Goal: Information Seeking & Learning: Check status

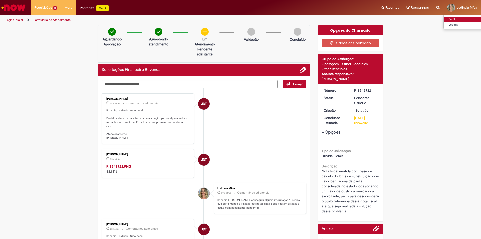
click at [449, 18] on link "Perfil" at bounding box center [463, 20] width 40 height 6
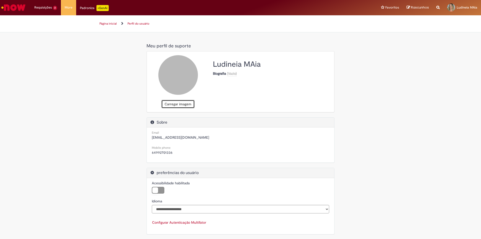
click at [177, 103] on button "Carregar imagem" at bounding box center [177, 104] width 33 height 9
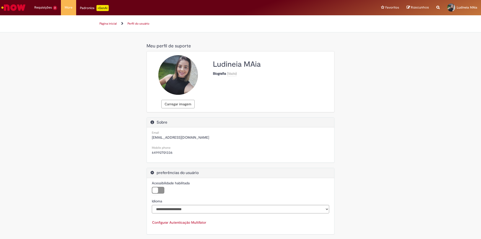
drag, startPoint x: 184, startPoint y: 76, endPoint x: 180, endPoint y: 79, distance: 5.0
click at [180, 79] on div at bounding box center [178, 75] width 40 height 40
click at [383, 72] on div "**********" at bounding box center [240, 140] width 293 height 198
click at [414, 85] on div "**********" at bounding box center [240, 140] width 481 height 198
drag, startPoint x: 245, startPoint y: 64, endPoint x: 252, endPoint y: 63, distance: 6.6
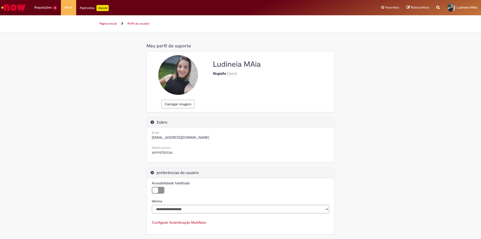
click at [246, 64] on h2 "Ludineia MAia" at bounding box center [271, 64] width 117 height 8
click at [252, 63] on h2 "Ludineia MAia" at bounding box center [271, 64] width 117 height 8
click at [364, 127] on div "**********" at bounding box center [240, 140] width 293 height 198
drag, startPoint x: 480, startPoint y: 1, endPoint x: 341, endPoint y: 87, distance: 164.3
click at [324, 100] on div "Carregar imagem Ludineia MAia Biografia (Vazio)" at bounding box center [240, 81] width 187 height 53
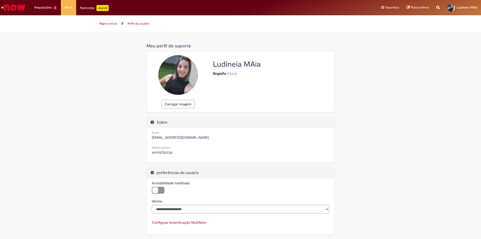
click at [104, 22] on link "Página inicial" at bounding box center [107, 24] width 17 height 4
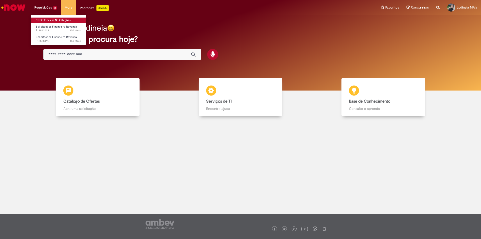
click at [37, 18] on link "Exibir Todas as Solicitações" at bounding box center [58, 21] width 55 height 6
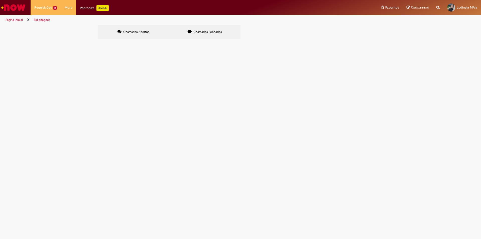
click at [0, 0] on span "Nota fiscal emitida com base de calculo do Icms de substituição com valor bem a…" at bounding box center [0, 0] width 0 height 0
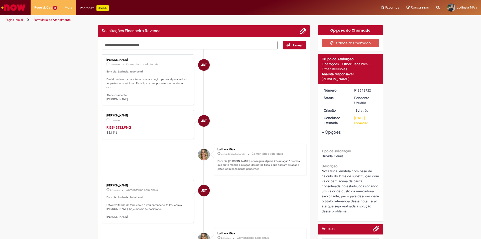
click at [184, 77] on p "Bom dia, Ludineia, tudo bem? Devido a demora para termos uma solução plausível …" at bounding box center [147, 86] width 83 height 32
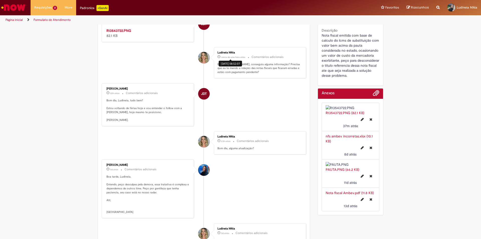
scroll to position [150, 0]
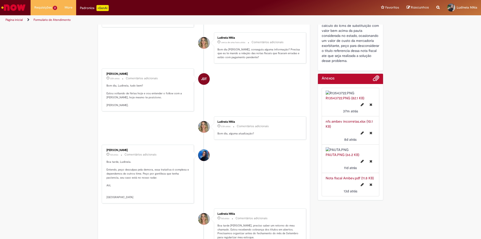
click at [199, 49] on div "Ludineia MAia" at bounding box center [204, 43] width 12 height 12
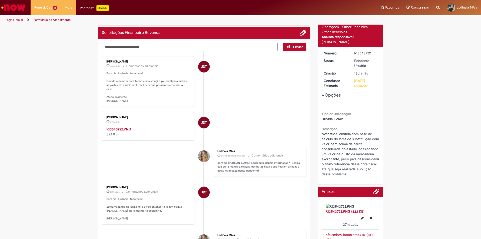
scroll to position [0, 0]
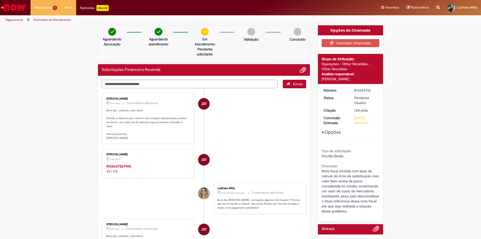
click at [204, 199] on div "Ludineia MAia" at bounding box center [204, 193] width 12 height 12
click at [219, 189] on div "Ludineia MAia" at bounding box center [258, 187] width 83 height 3
click at [223, 189] on div "Ludineia MAia" at bounding box center [258, 187] width 83 height 3
click at [450, 5] on div at bounding box center [451, 8] width 8 height 8
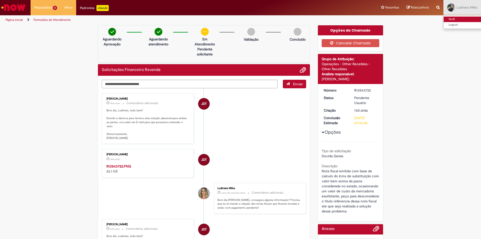
click at [452, 19] on link "Perfil" at bounding box center [463, 20] width 40 height 6
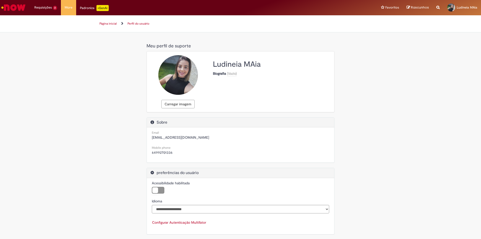
click at [112, 24] on link "Página inicial" at bounding box center [107, 24] width 17 height 4
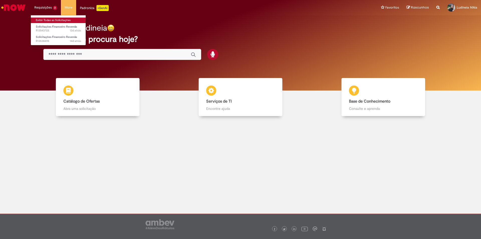
click at [47, 18] on link "Exibir Todas as Solicitações" at bounding box center [58, 21] width 55 height 6
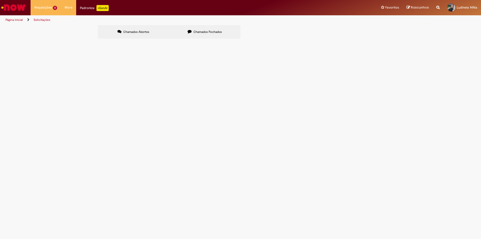
click at [205, 31] on span "Chamados Fechados" at bounding box center [207, 32] width 29 height 4
